Goal: Task Accomplishment & Management: Manage account settings

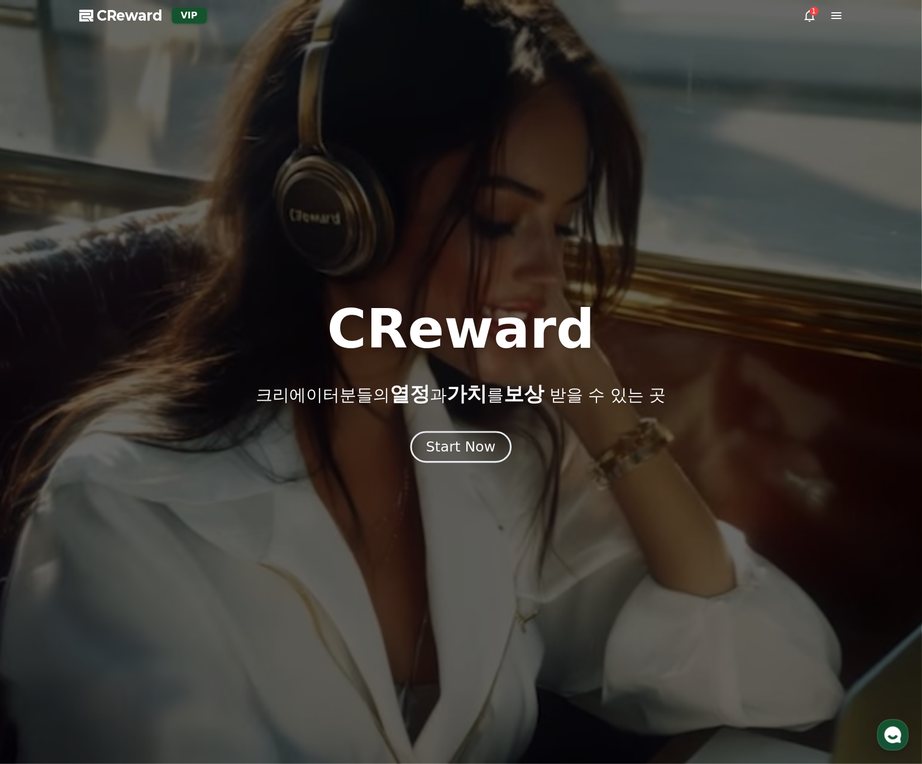
click at [485, 447] on div "Start Now" at bounding box center [460, 447] width 69 height 19
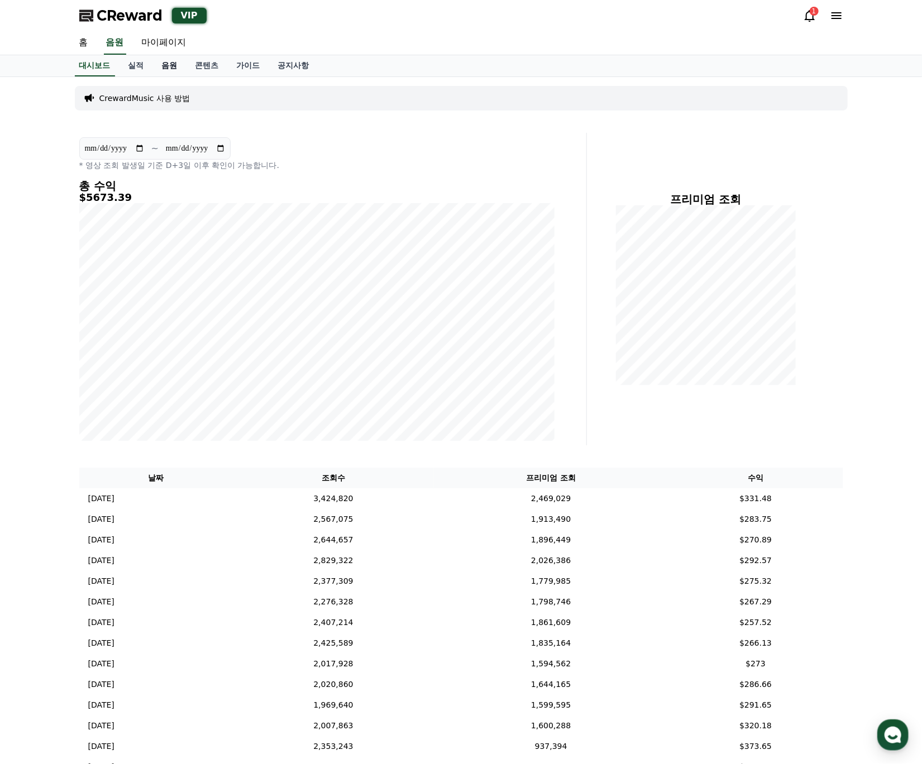
click at [176, 67] on link "음원" at bounding box center [169, 65] width 33 height 21
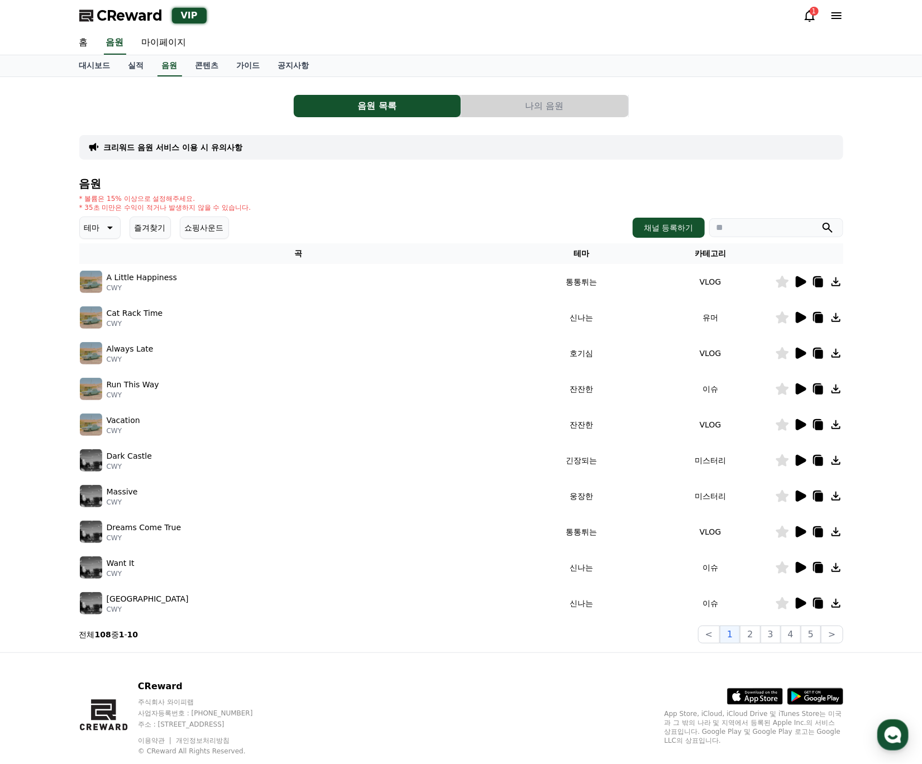
click at [94, 282] on img at bounding box center [91, 282] width 22 height 22
click at [799, 284] on icon at bounding box center [800, 281] width 11 height 11
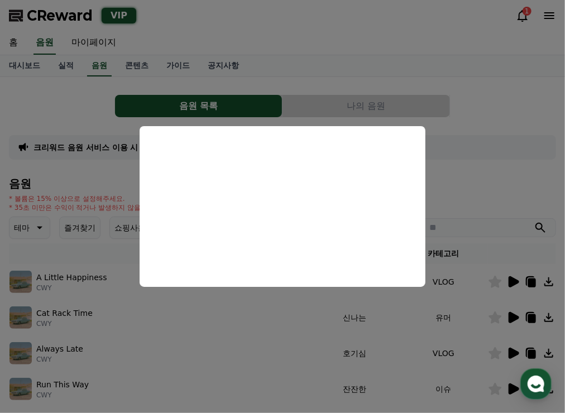
click at [448, 85] on button "close modal" at bounding box center [282, 206] width 565 height 413
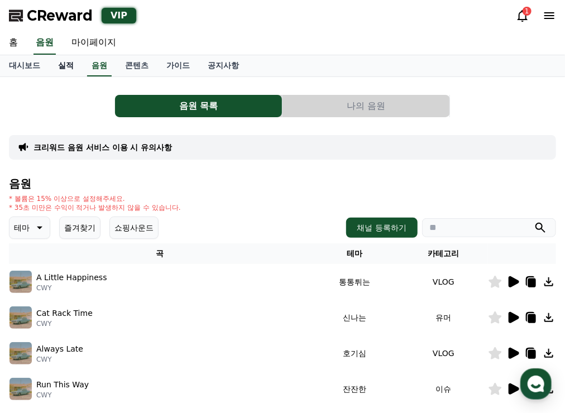
click at [64, 60] on link "실적" at bounding box center [65, 65] width 33 height 21
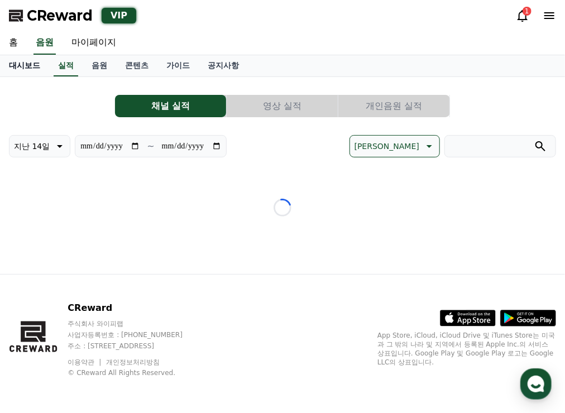
click at [25, 64] on link "대시보드" at bounding box center [24, 65] width 49 height 21
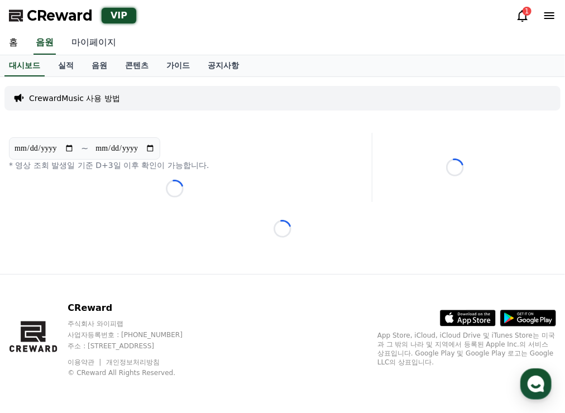
click at [100, 41] on link "마이페이지" at bounding box center [94, 42] width 63 height 23
select select "**********"
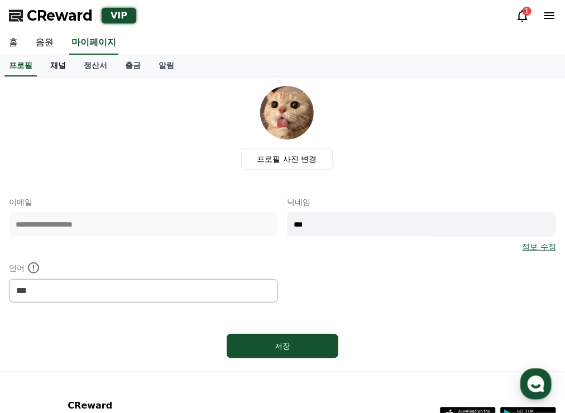
click at [64, 64] on link "채널" at bounding box center [57, 65] width 33 height 21
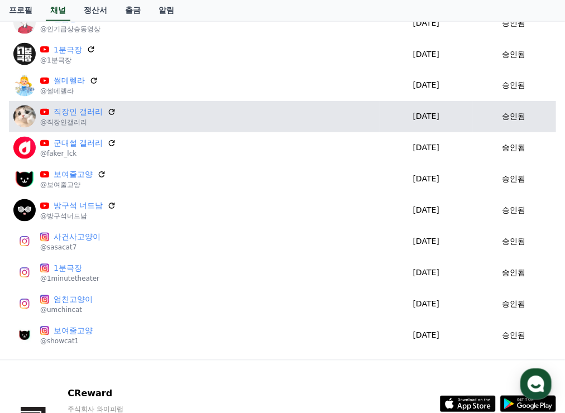
scroll to position [665, 0]
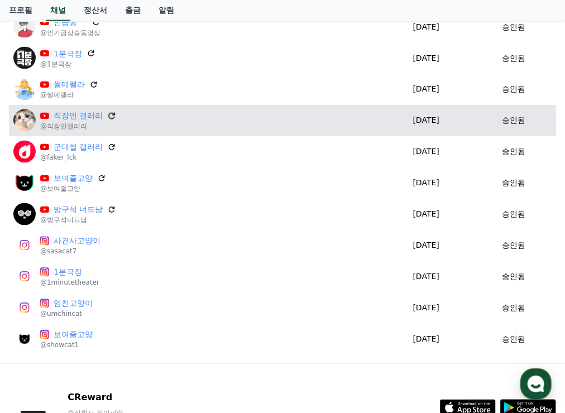
click at [112, 119] on icon at bounding box center [112, 116] width 10 height 10
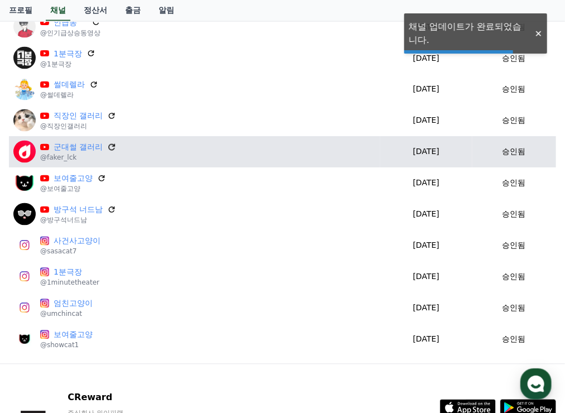
click at [114, 145] on icon at bounding box center [112, 147] width 7 height 7
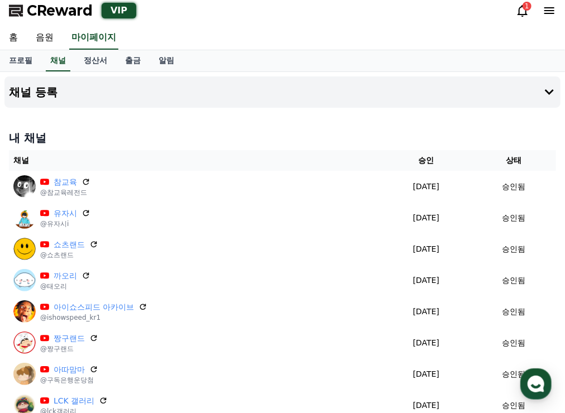
scroll to position [0, 0]
